Goal: Use online tool/utility: Utilize a website feature to perform a specific function

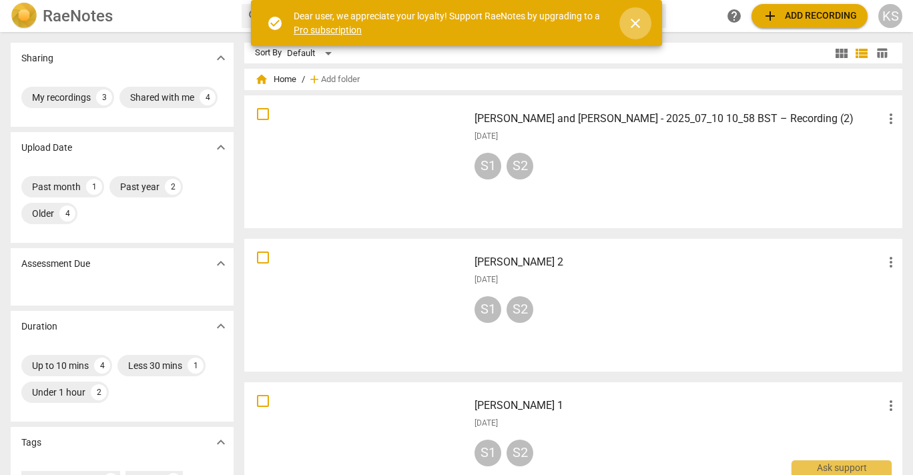
click at [632, 31] on button "close" at bounding box center [635, 23] width 32 height 32
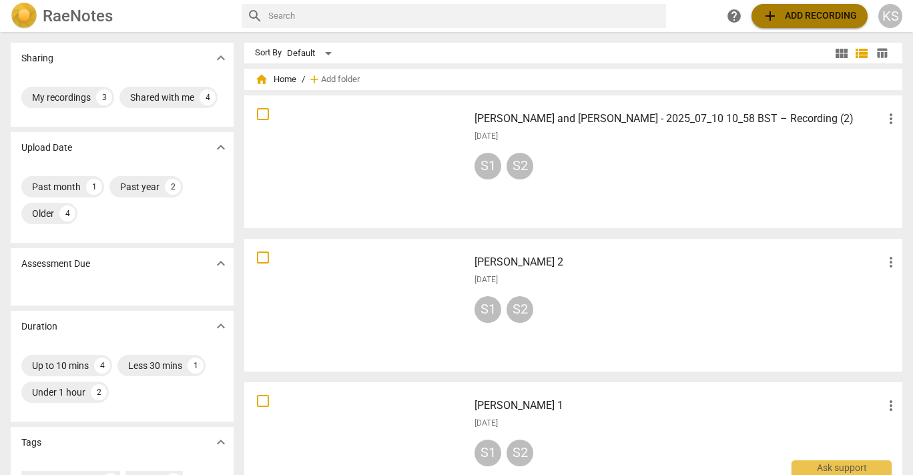
click at [765, 13] on span "add" at bounding box center [770, 16] width 16 height 16
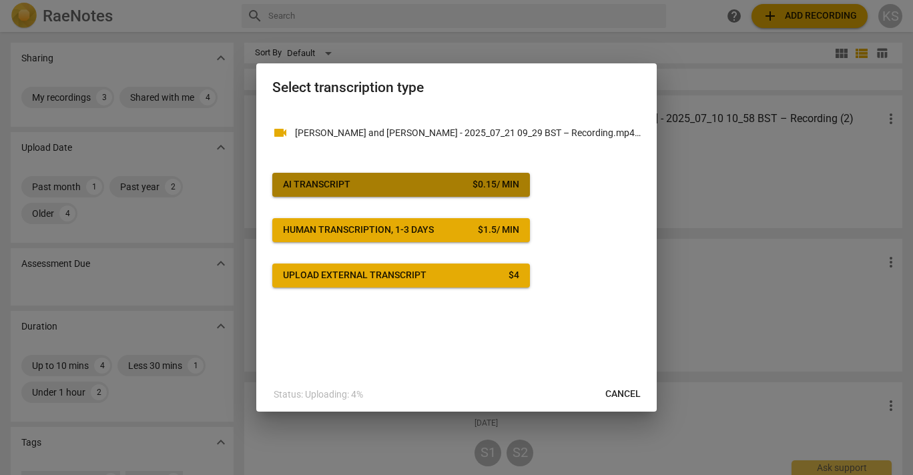
click at [398, 191] on span "AI Transcript $ 0.15 / min" at bounding box center [401, 184] width 236 height 13
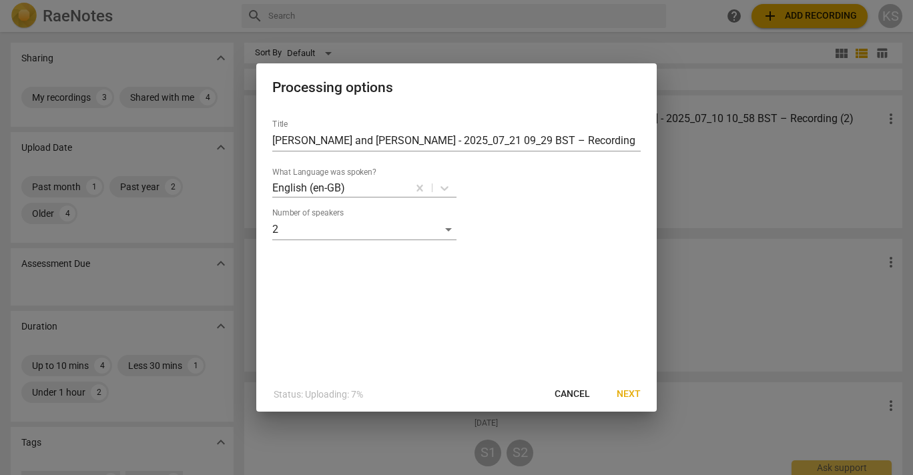
click at [627, 394] on span "Next" at bounding box center [629, 394] width 24 height 13
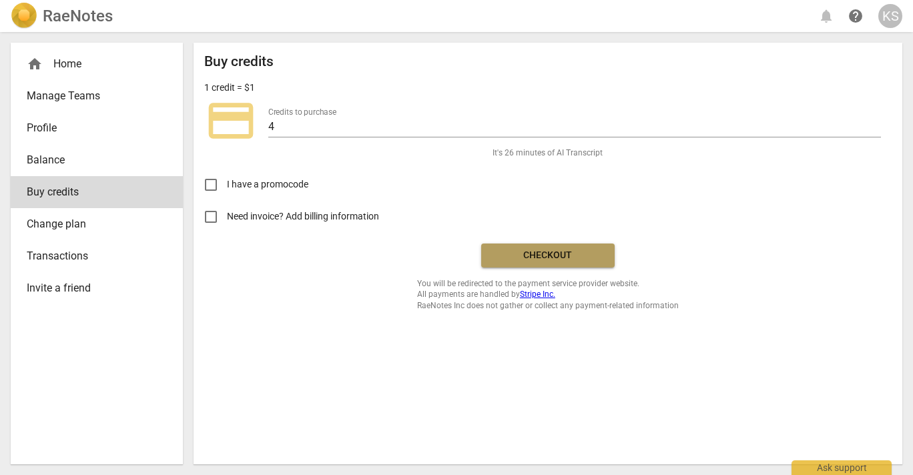
click at [583, 260] on span "Checkout" at bounding box center [548, 255] width 112 height 13
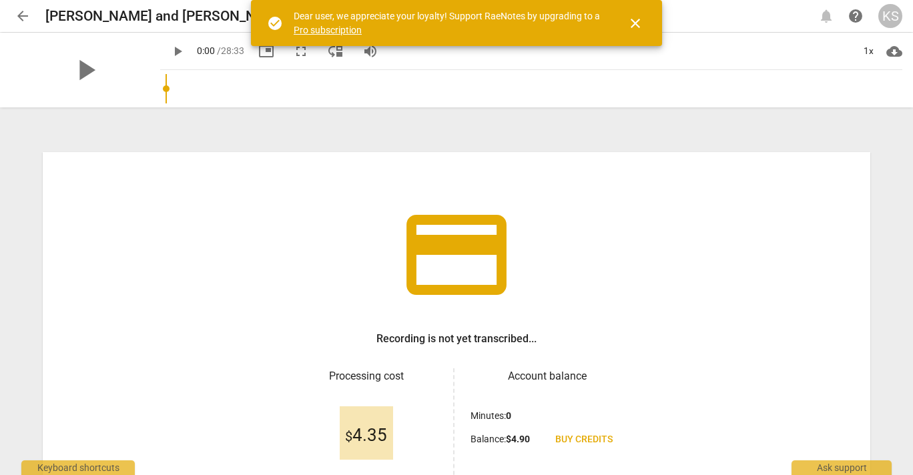
click at [639, 20] on span "close" at bounding box center [635, 23] width 16 height 16
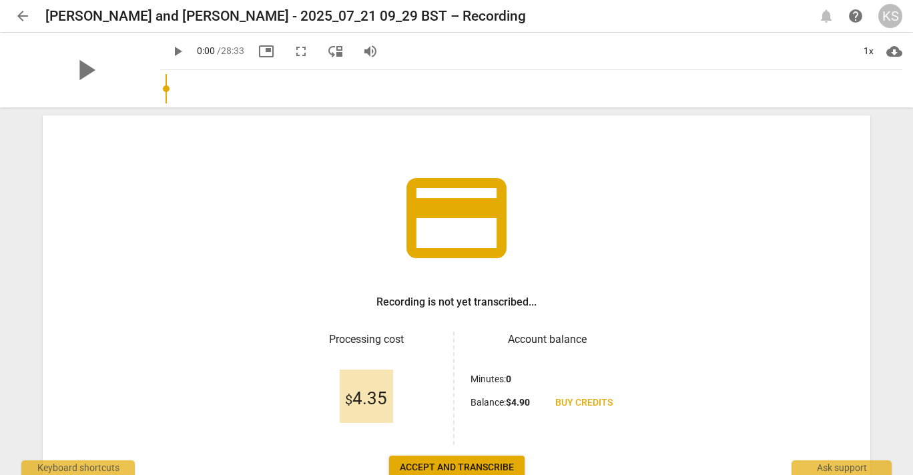
scroll to position [127, 0]
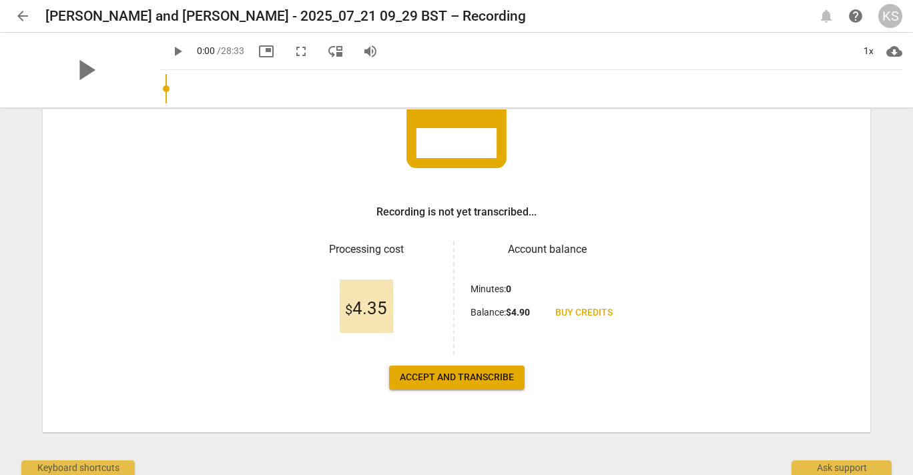
click at [459, 376] on span "Accept and transcribe" at bounding box center [457, 377] width 114 height 13
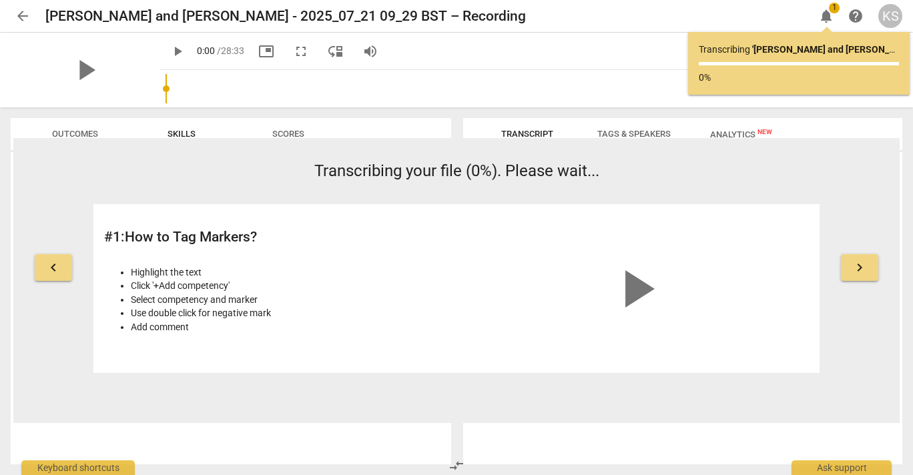
click at [77, 126] on span "Outcomes" at bounding box center [75, 134] width 78 height 18
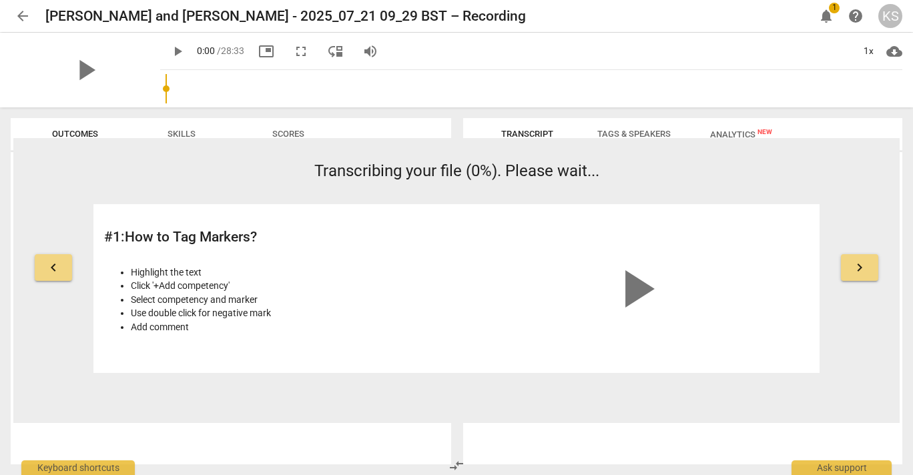
click at [26, 13] on span "arrow_back" at bounding box center [23, 16] width 16 height 16
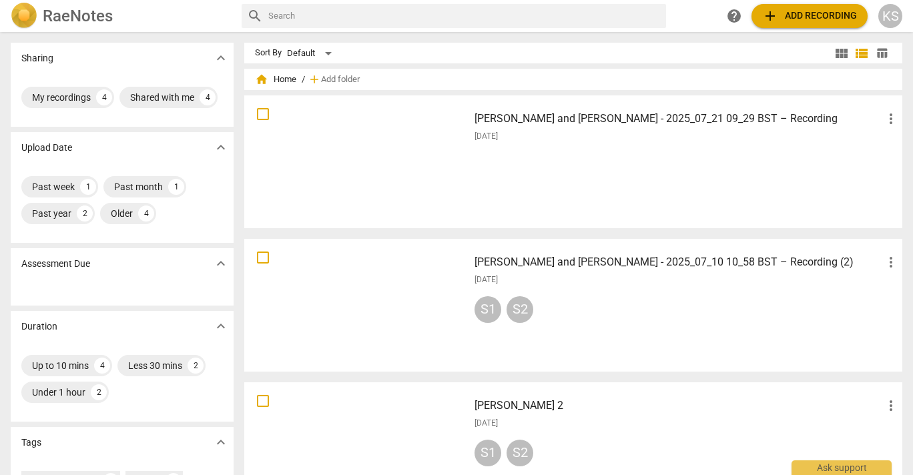
click at [891, 117] on span "more_vert" at bounding box center [891, 119] width 16 height 16
click at [703, 162] on div at bounding box center [456, 237] width 913 height 475
click at [883, 119] on span "more_vert" at bounding box center [891, 119] width 16 height 16
click at [680, 171] on div at bounding box center [456, 237] width 913 height 475
click at [486, 158] on div "[PERSON_NAME] and [PERSON_NAME] - 2025_07_21 09_29 BST – Recording more_vert [D…" at bounding box center [687, 161] width 446 height 123
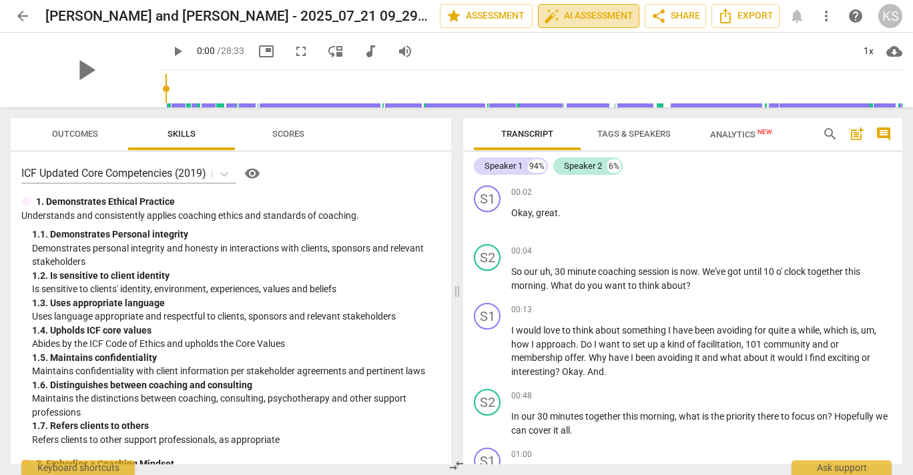
click at [565, 25] on button "auto_fix_high AI Assessment" at bounding box center [588, 16] width 101 height 24
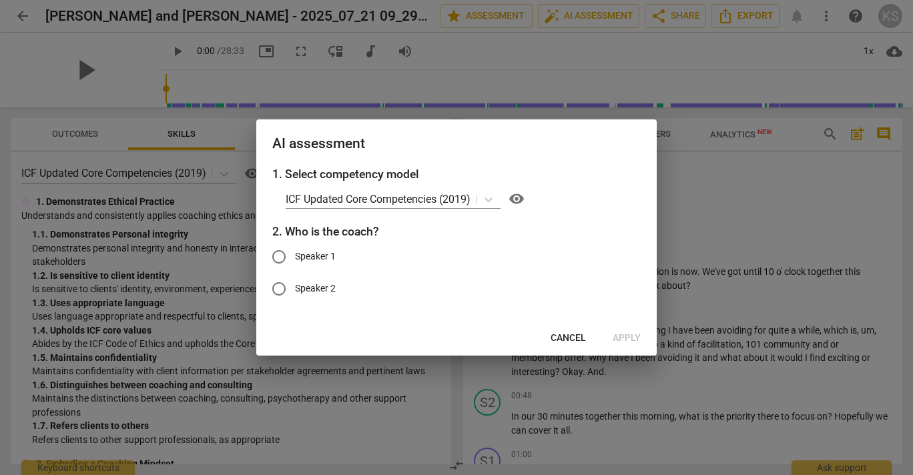
click at [579, 333] on span "Cancel" at bounding box center [568, 338] width 35 height 13
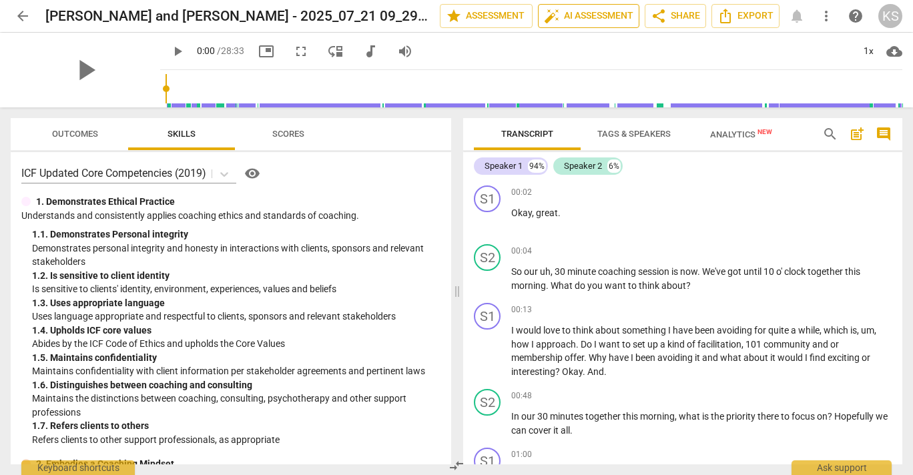
click at [599, 21] on span "auto_fix_high AI Assessment" at bounding box center [588, 16] width 89 height 16
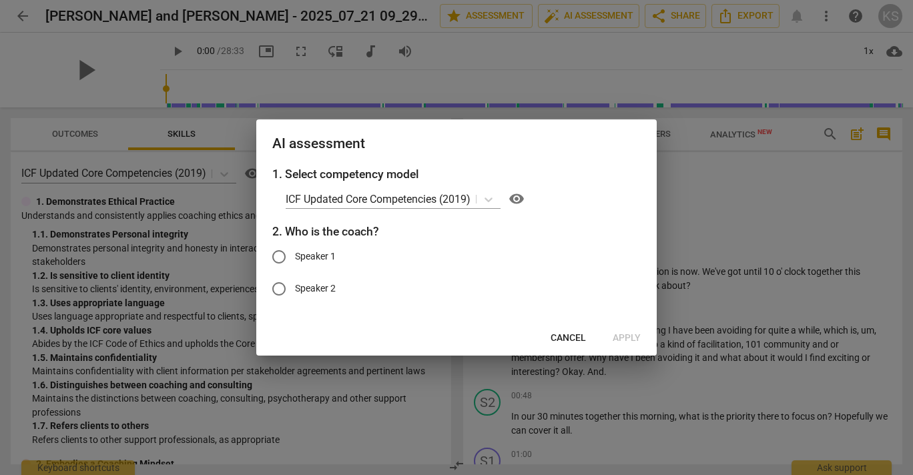
click at [277, 292] on input "Speaker 2" at bounding box center [279, 289] width 32 height 32
radio input "true"
click at [633, 337] on span "Apply" at bounding box center [627, 338] width 28 height 13
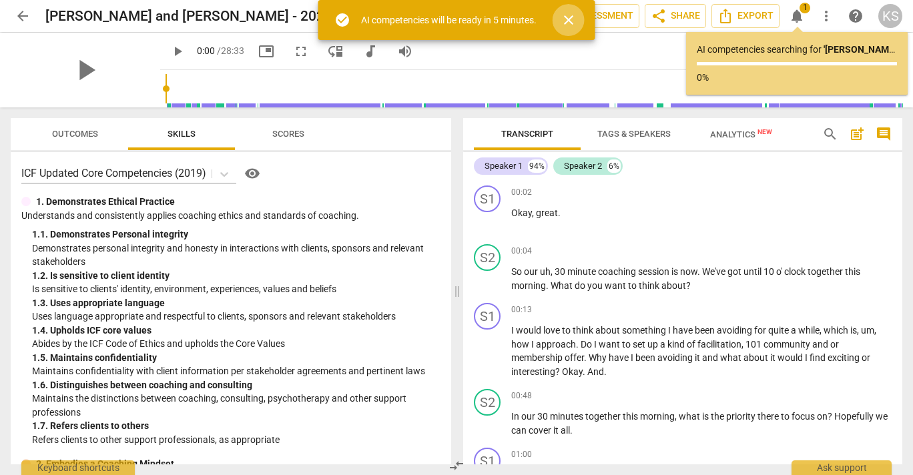
click at [583, 17] on span "close" at bounding box center [569, 20] width 32 height 16
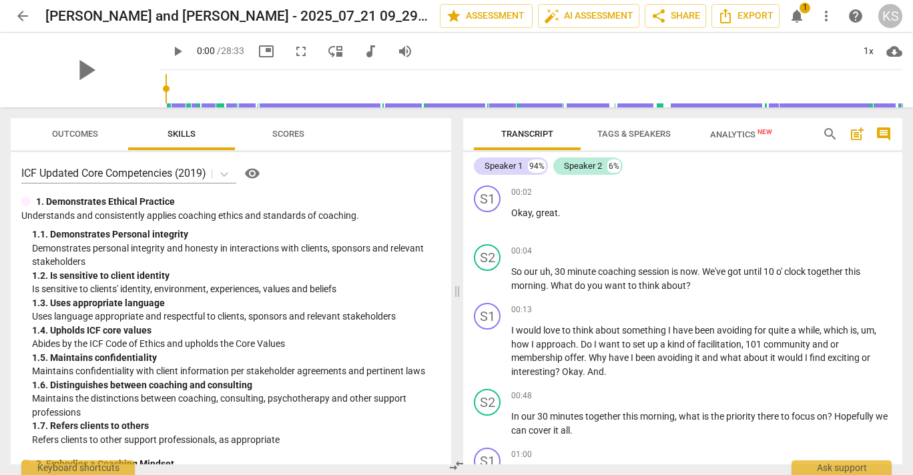
drag, startPoint x: 896, startPoint y: 191, endPoint x: 906, endPoint y: 250, distance: 60.1
click at [906, 250] on div "Transcript Tags & Speakers Analytics New search post_add comment Speaker 1 94% …" at bounding box center [685, 291] width 455 height 368
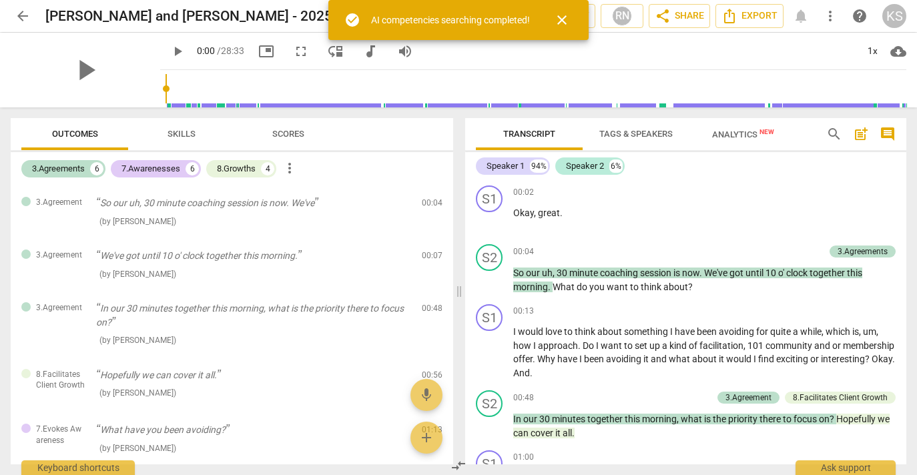
click at [566, 21] on span "close" at bounding box center [562, 20] width 16 height 16
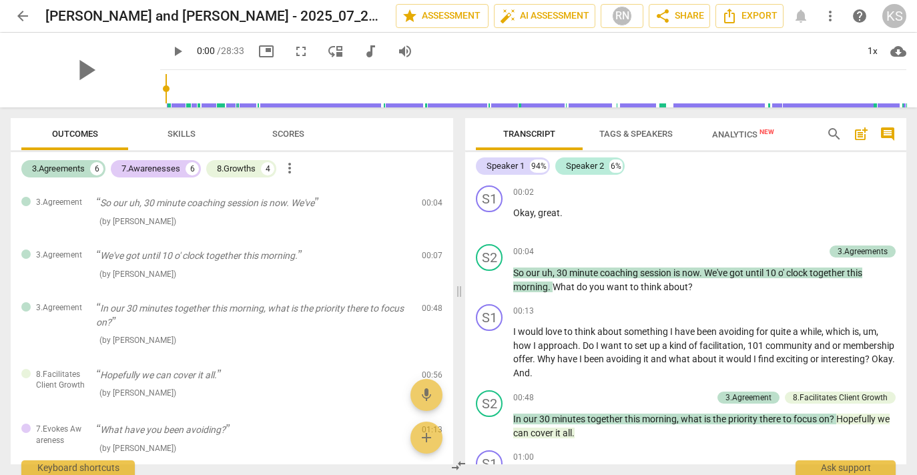
click at [534, 128] on span "Transcript" at bounding box center [529, 134] width 84 height 18
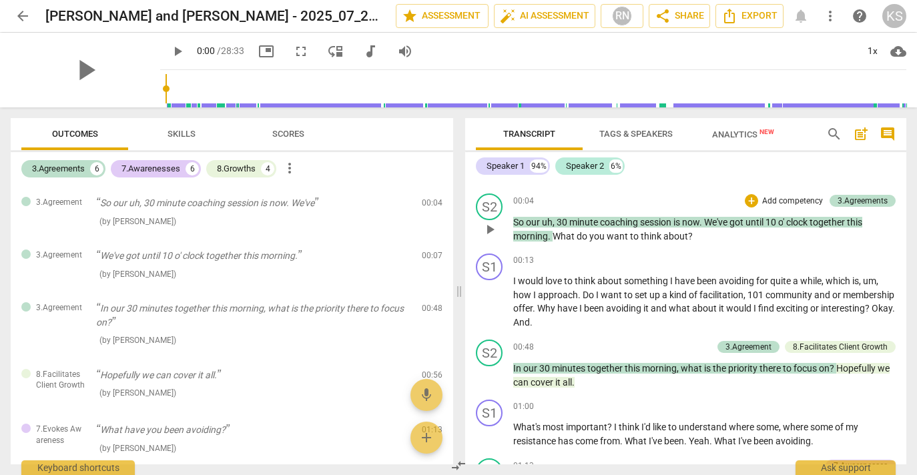
scroll to position [51, 0]
click at [901, 199] on div "S1 play_arrow pause 00:02 + Add competency keyboard_arrow_right Okay , great . …" at bounding box center [685, 322] width 441 height 284
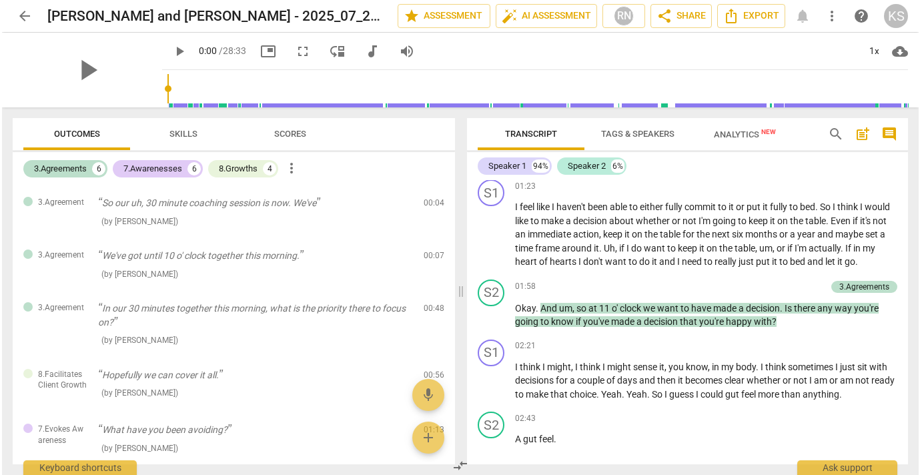
scroll to position [0, 0]
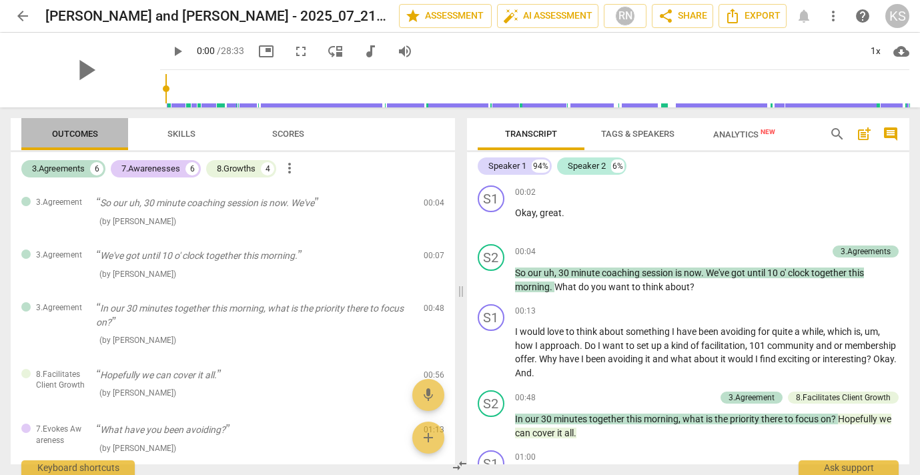
click at [72, 131] on span "Outcomes" at bounding box center [75, 134] width 46 height 10
click at [184, 139] on span "Skills" at bounding box center [182, 134] width 60 height 18
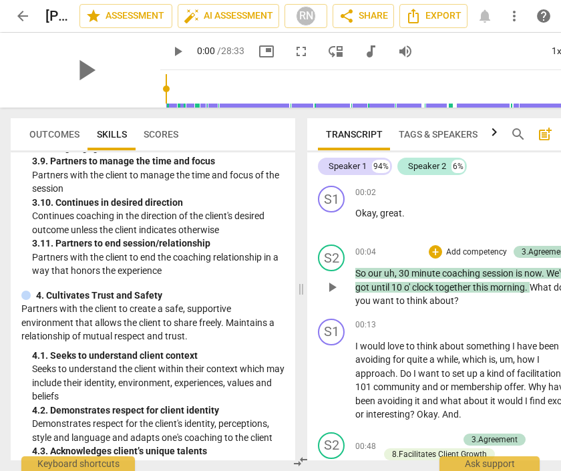
scroll to position [1163, 0]
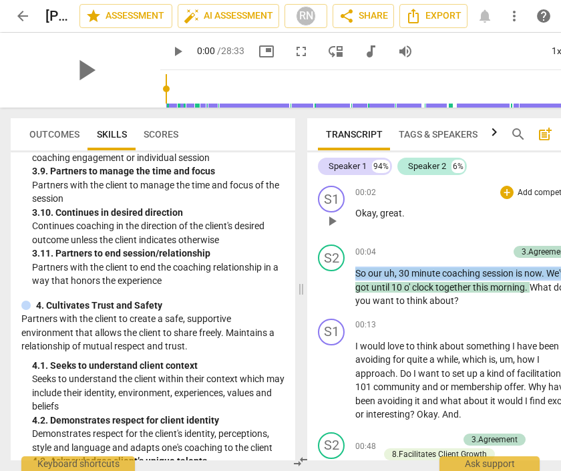
drag, startPoint x: 356, startPoint y: 279, endPoint x: 368, endPoint y: 196, distance: 83.7
click at [368, 196] on div "S1 play_arrow pause 00:02 + Add competency keyboard_arrow_right Okay , great . …" at bounding box center [448, 320] width 283 height 280
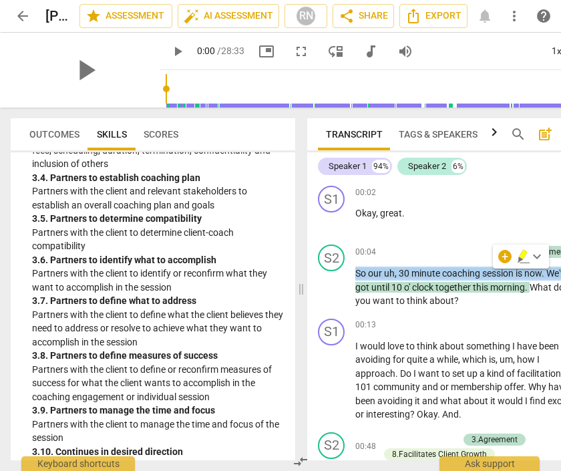
scroll to position [927, 0]
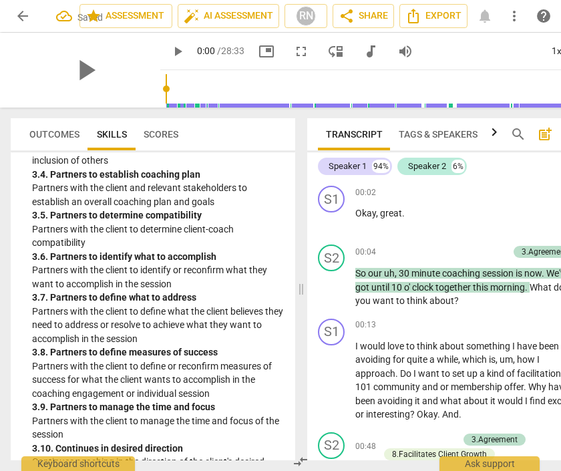
drag, startPoint x: 288, startPoint y: 253, endPoint x: 296, endPoint y: 262, distance: 11.4
click at [296, 262] on div "Outcomes Skills Scores ICF Updated Core Competencies (2019) visibility 1. Demon…" at bounding box center [150, 288] width 300 height 363
drag, startPoint x: 289, startPoint y: 253, endPoint x: 293, endPoint y: 264, distance: 12.0
click at [293, 264] on div "ICF Updated Core Competencies (2019) visibility 1. Demonstrates Ethical Practic…" at bounding box center [153, 306] width 284 height 308
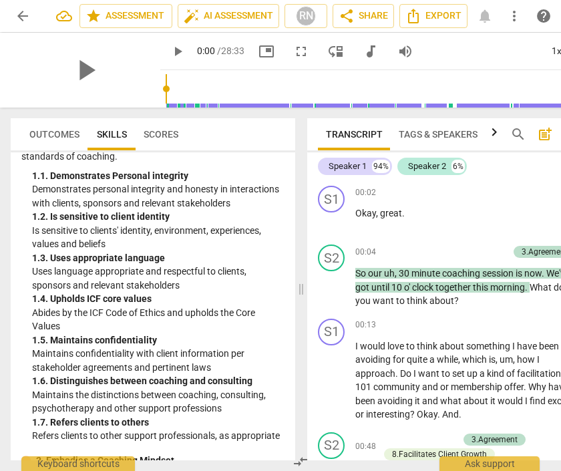
scroll to position [72, 0]
